Goal: Find specific page/section: Find specific page/section

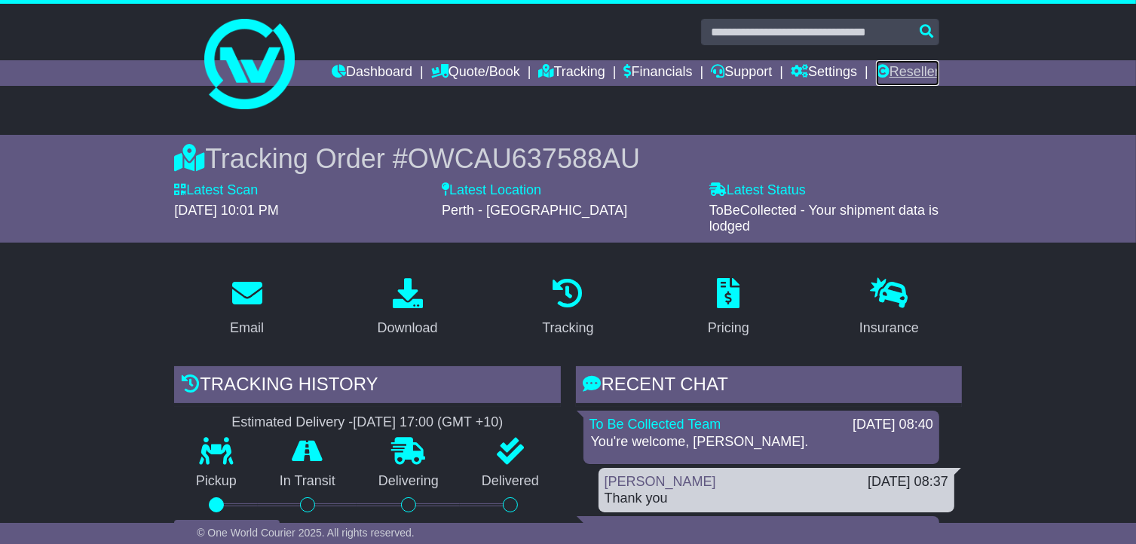
click at [904, 70] on link "Reseller" at bounding box center [907, 73] width 63 height 26
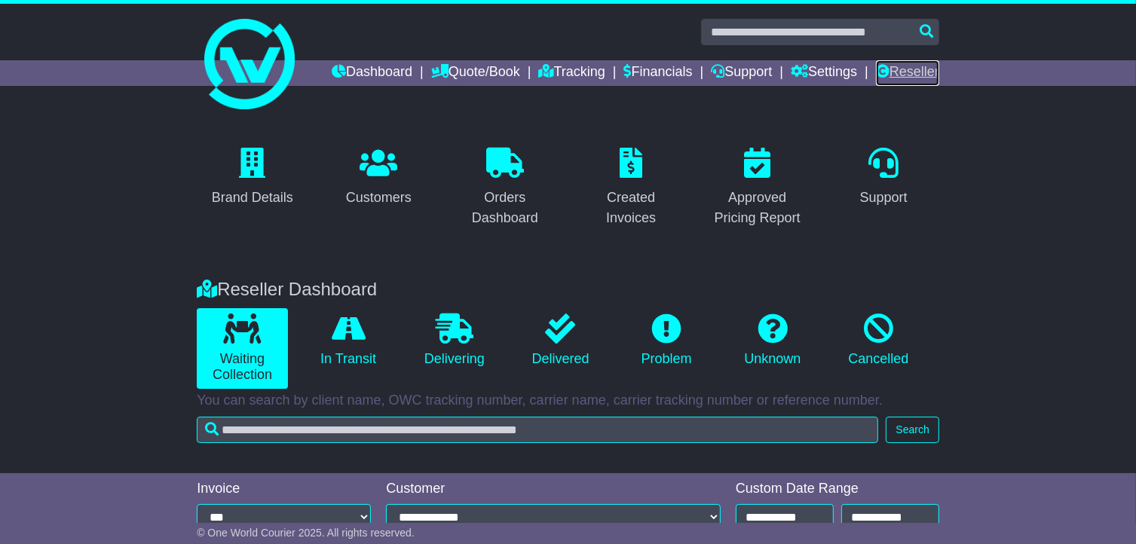
click at [904, 70] on link "Reseller" at bounding box center [907, 73] width 63 height 26
